Goal: Information Seeking & Learning: Learn about a topic

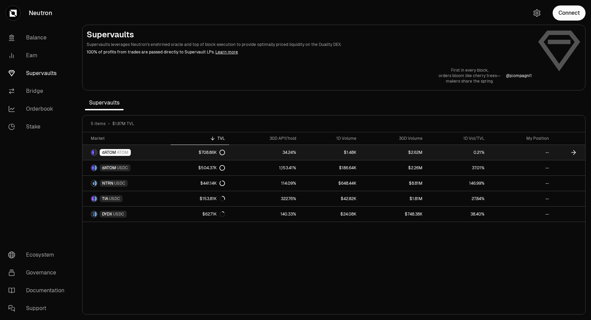
click at [148, 152] on link "dATOM ATOM" at bounding box center [126, 152] width 88 height 15
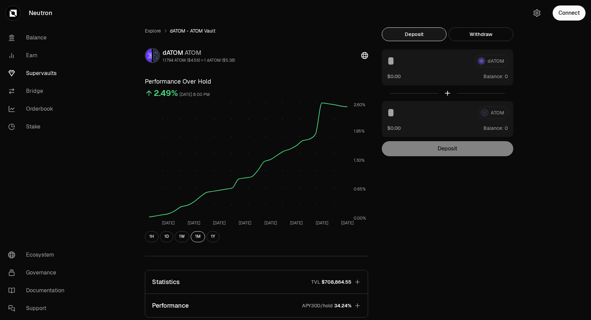
click at [39, 70] on link "Supervaults" at bounding box center [38, 73] width 71 height 18
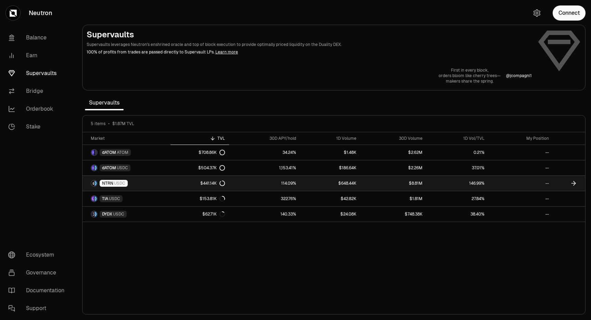
click at [157, 181] on link "NTRN USDC" at bounding box center [126, 183] width 88 height 15
